Goal: Transaction & Acquisition: Purchase product/service

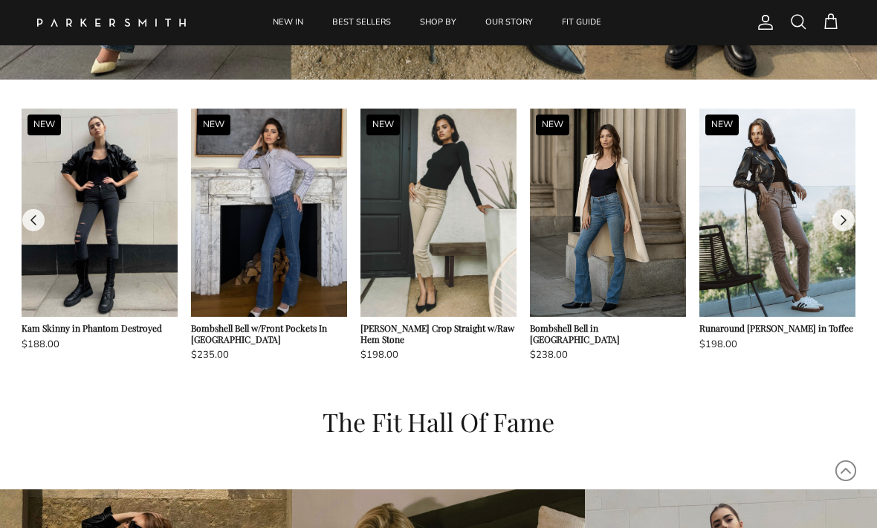
scroll to position [1152, 0]
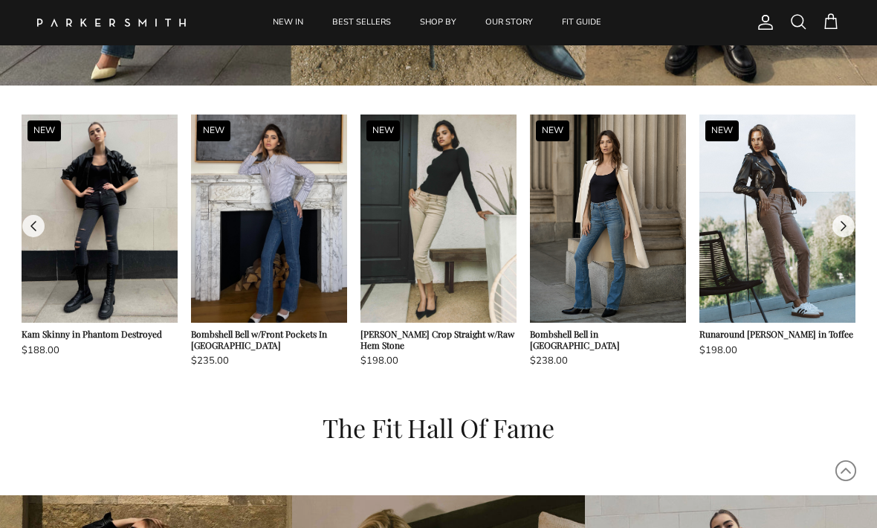
click at [839, 227] on button at bounding box center [844, 226] width 22 height 22
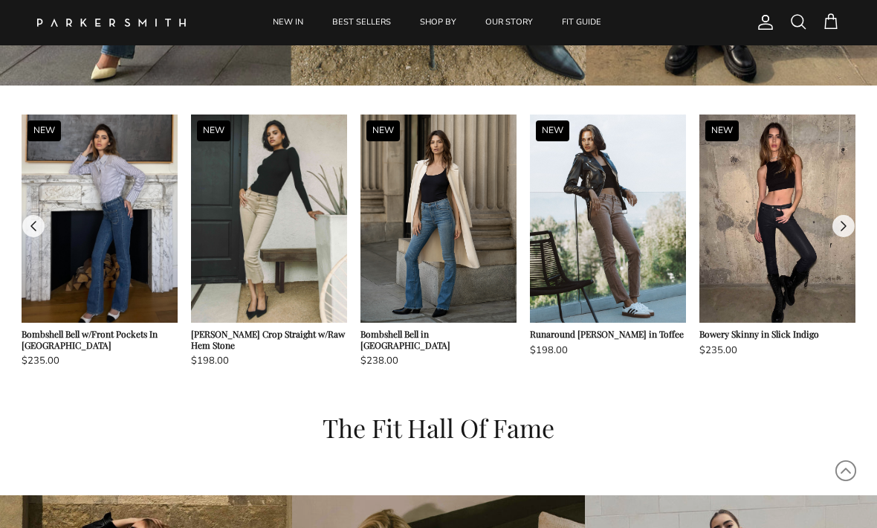
click at [850, 219] on button at bounding box center [844, 226] width 22 height 22
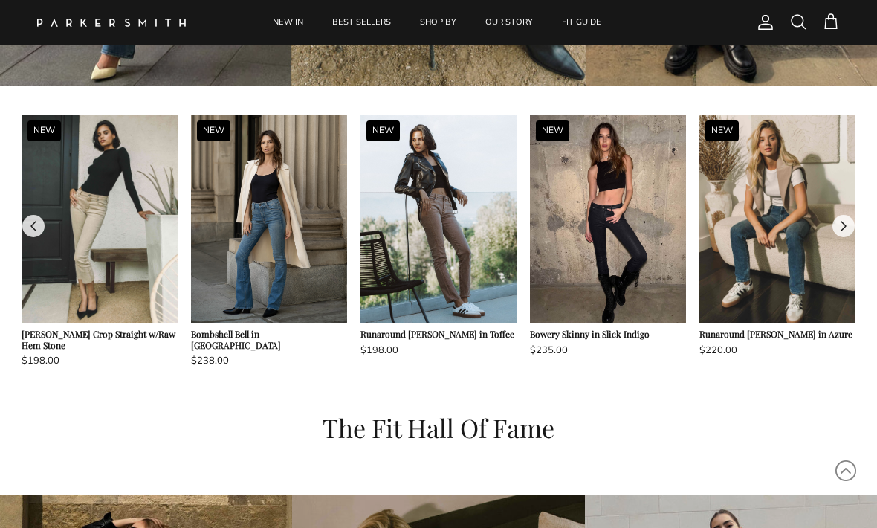
click at [793, 248] on img at bounding box center [778, 218] width 156 height 208
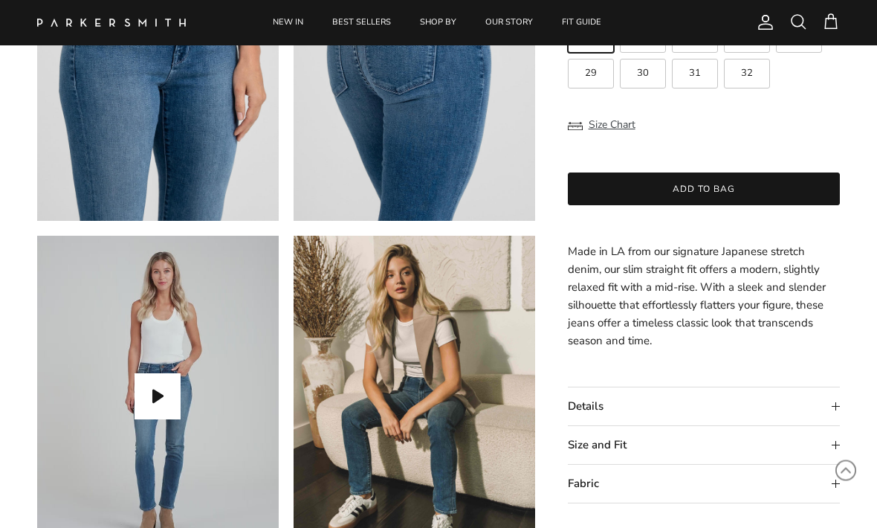
scroll to position [905, 0]
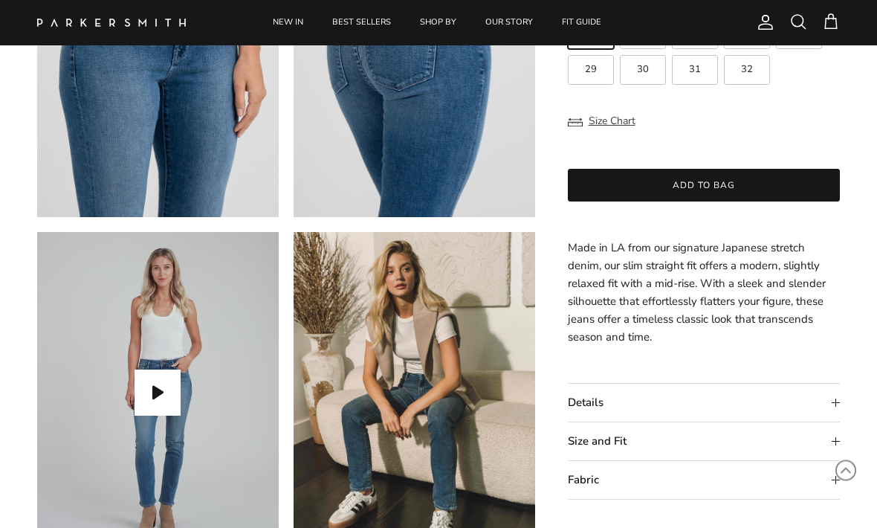
click at [776, 402] on summary "Details" at bounding box center [704, 404] width 272 height 38
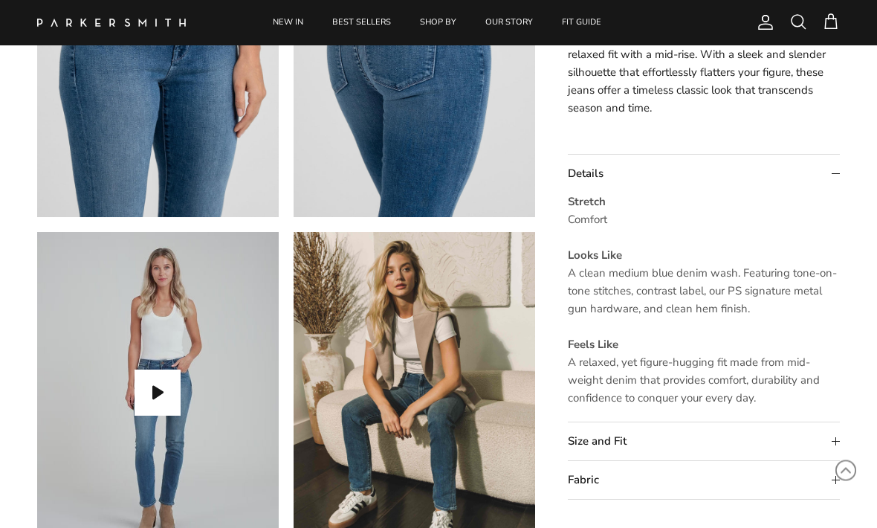
scroll to position [906, 0]
click at [732, 437] on summary "Size and Fit" at bounding box center [704, 442] width 272 height 38
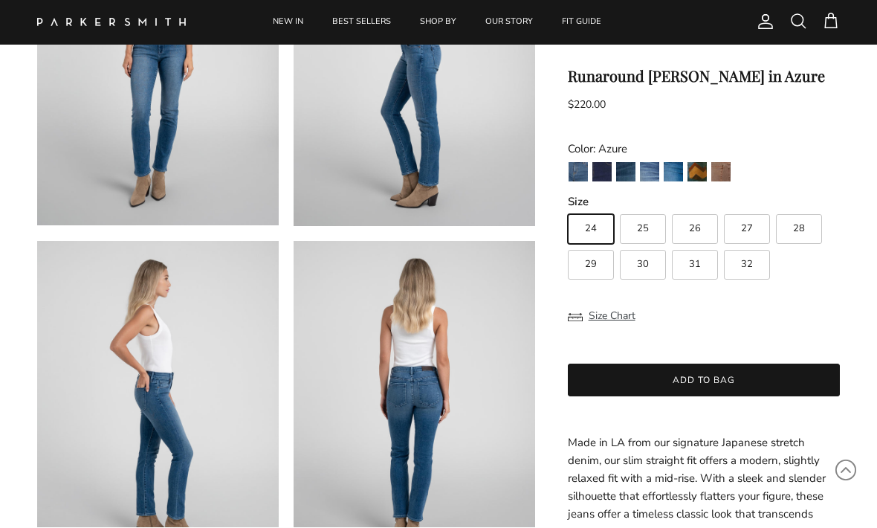
scroll to position [224, 0]
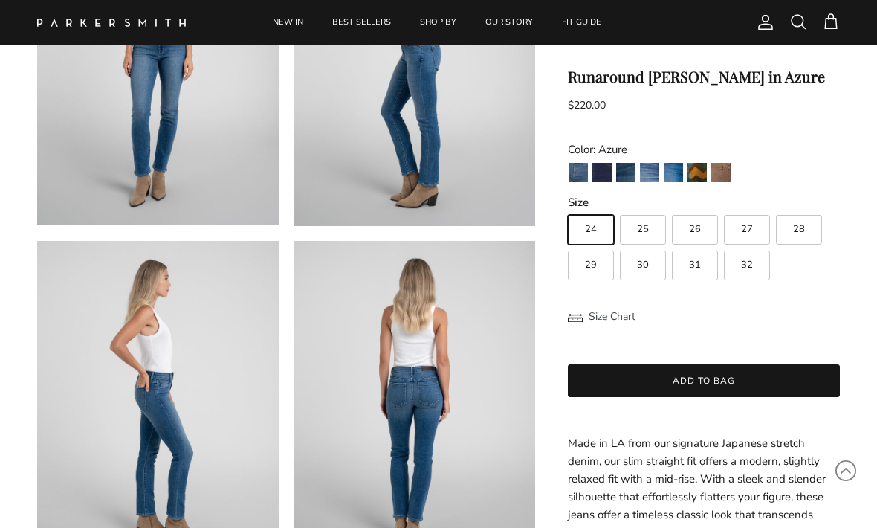
click at [726, 167] on img "Toffee" at bounding box center [720, 172] width 19 height 19
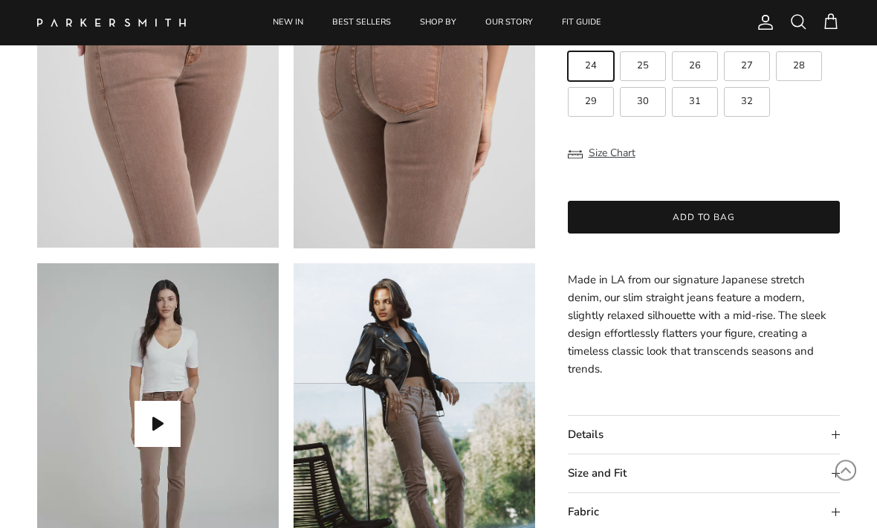
scroll to position [889, 0]
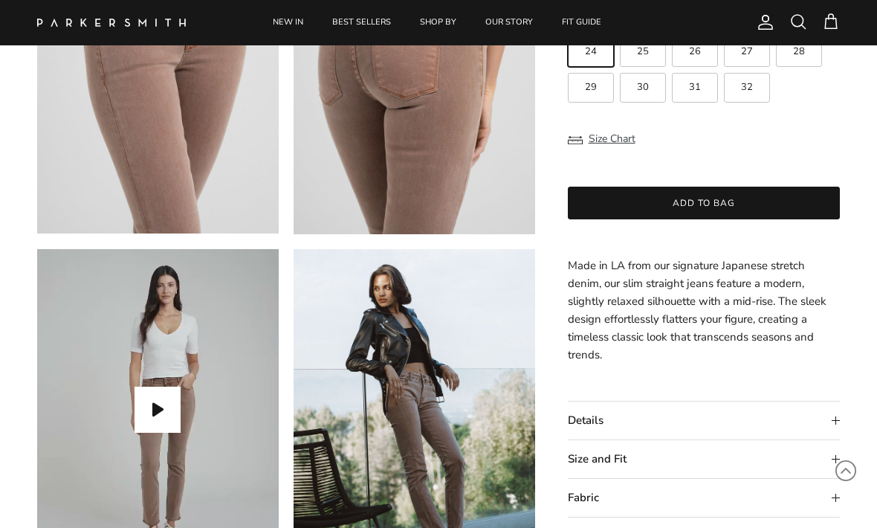
click at [793, 413] on summary "Details" at bounding box center [704, 420] width 272 height 38
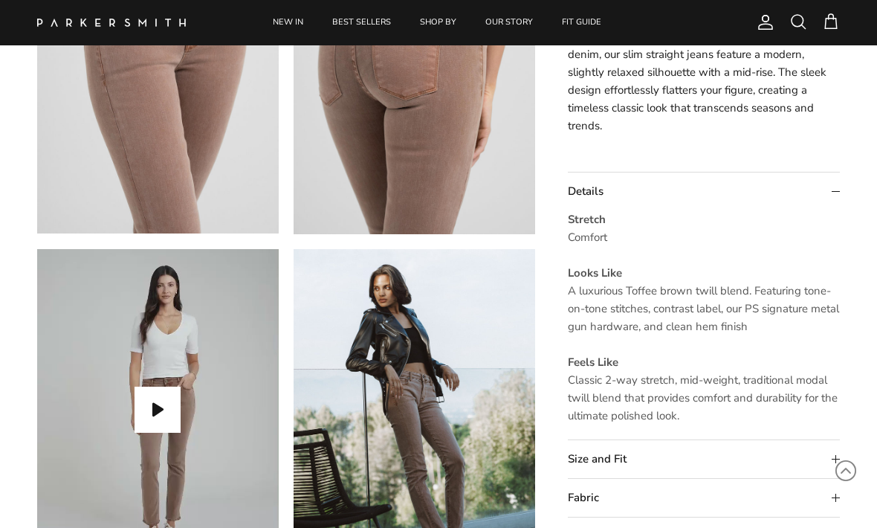
click at [790, 456] on summary "Size and Fit" at bounding box center [704, 459] width 272 height 38
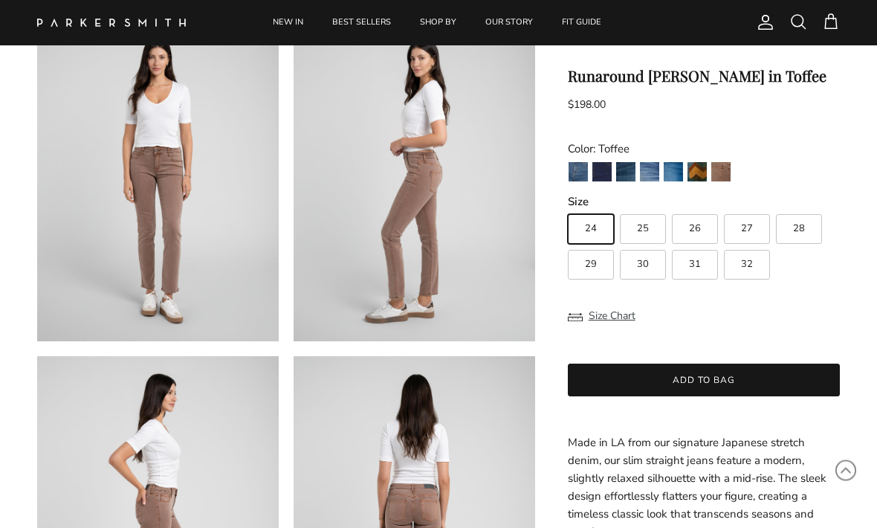
scroll to position [106, 0]
